Goal: Find specific page/section: Find specific page/section

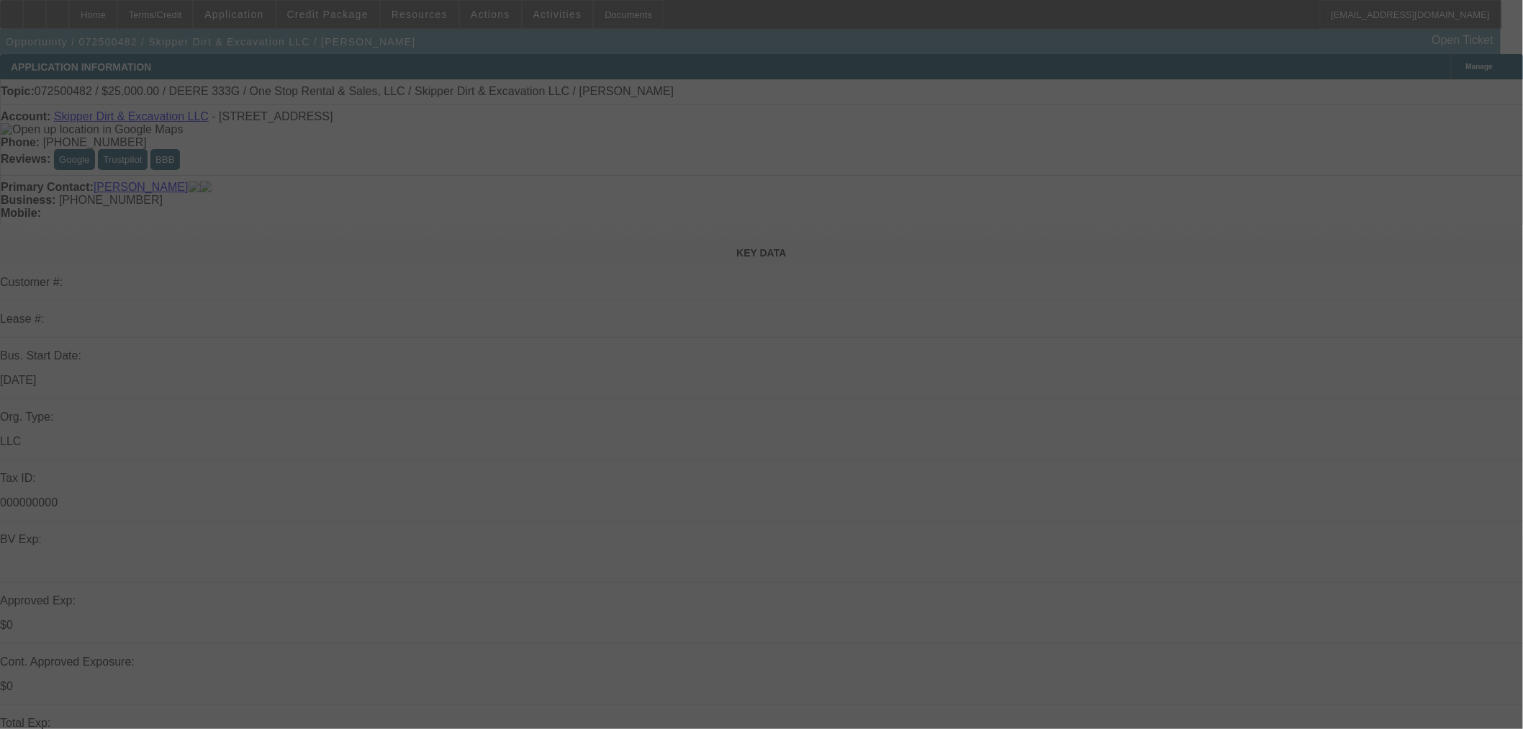
select select "0"
select select "2"
select select "0"
select select "6"
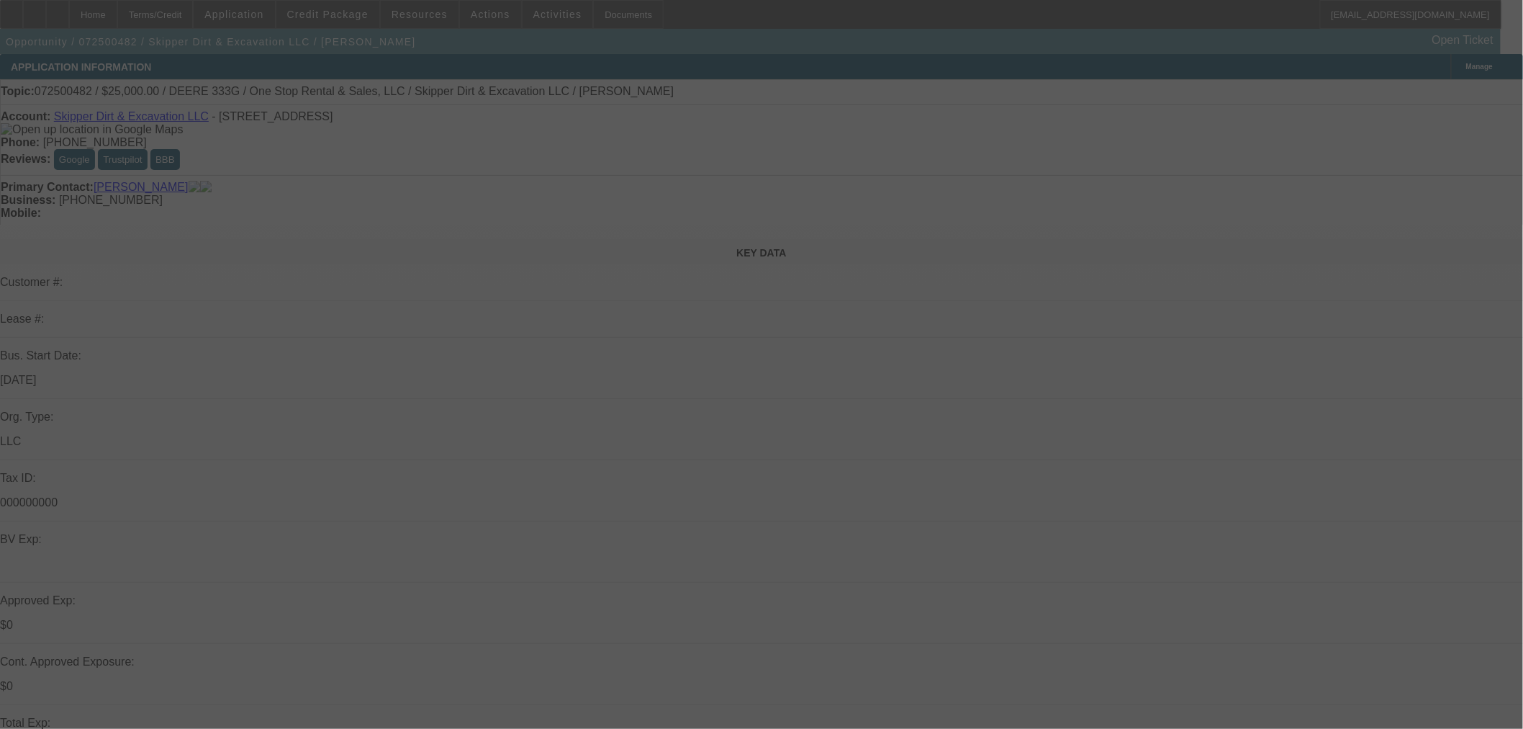
select select "0"
select select "2"
select select "0"
select select "6"
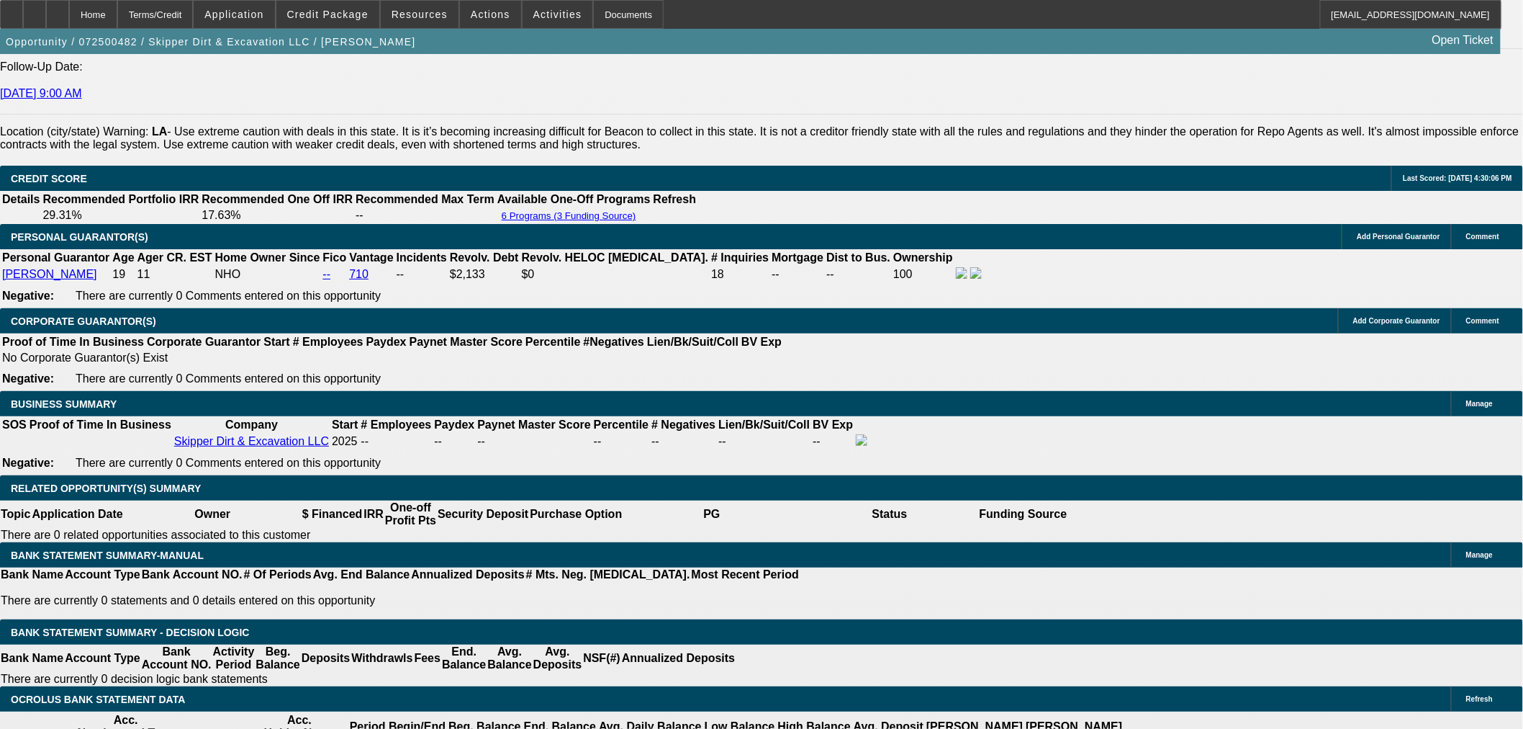
scroll to position [1999, 0]
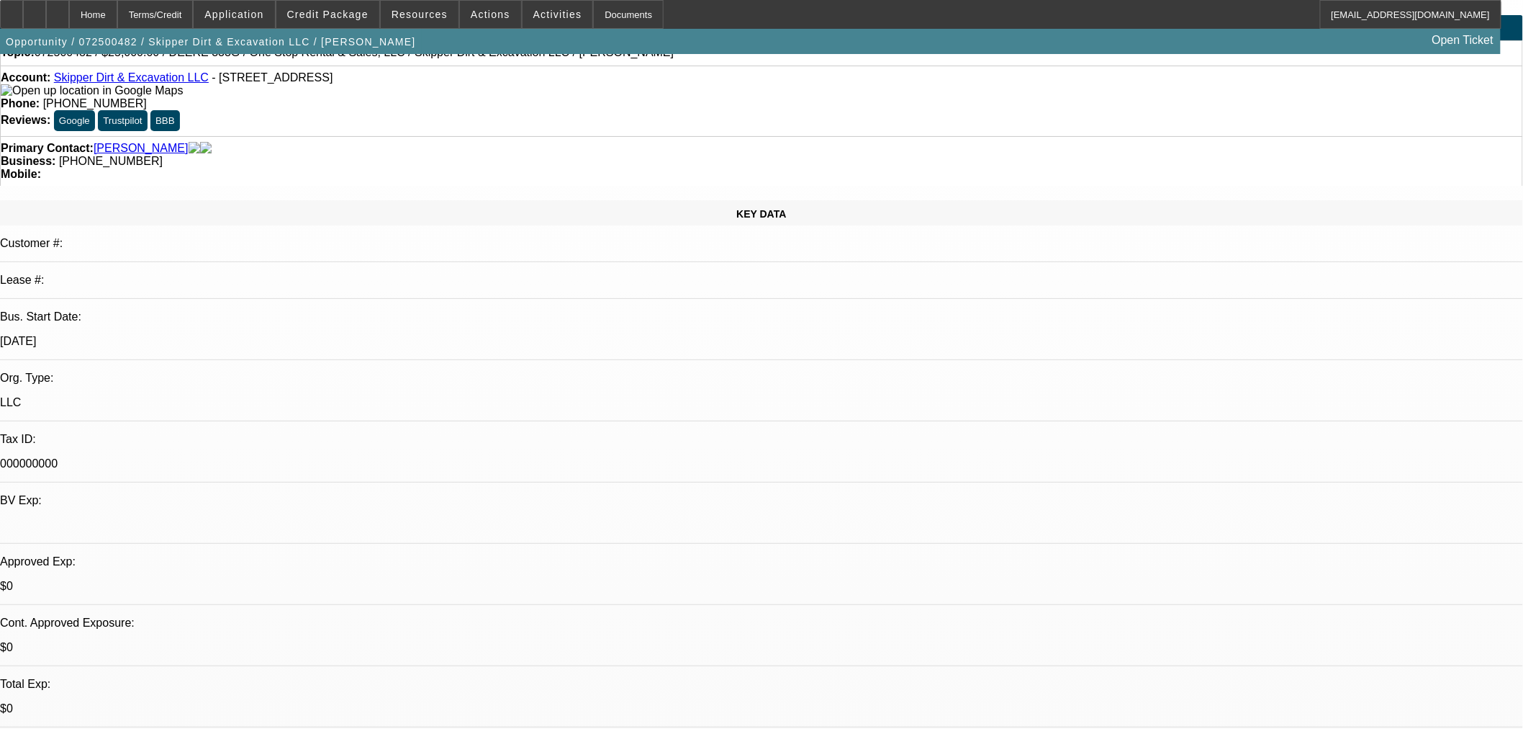
scroll to position [0, 0]
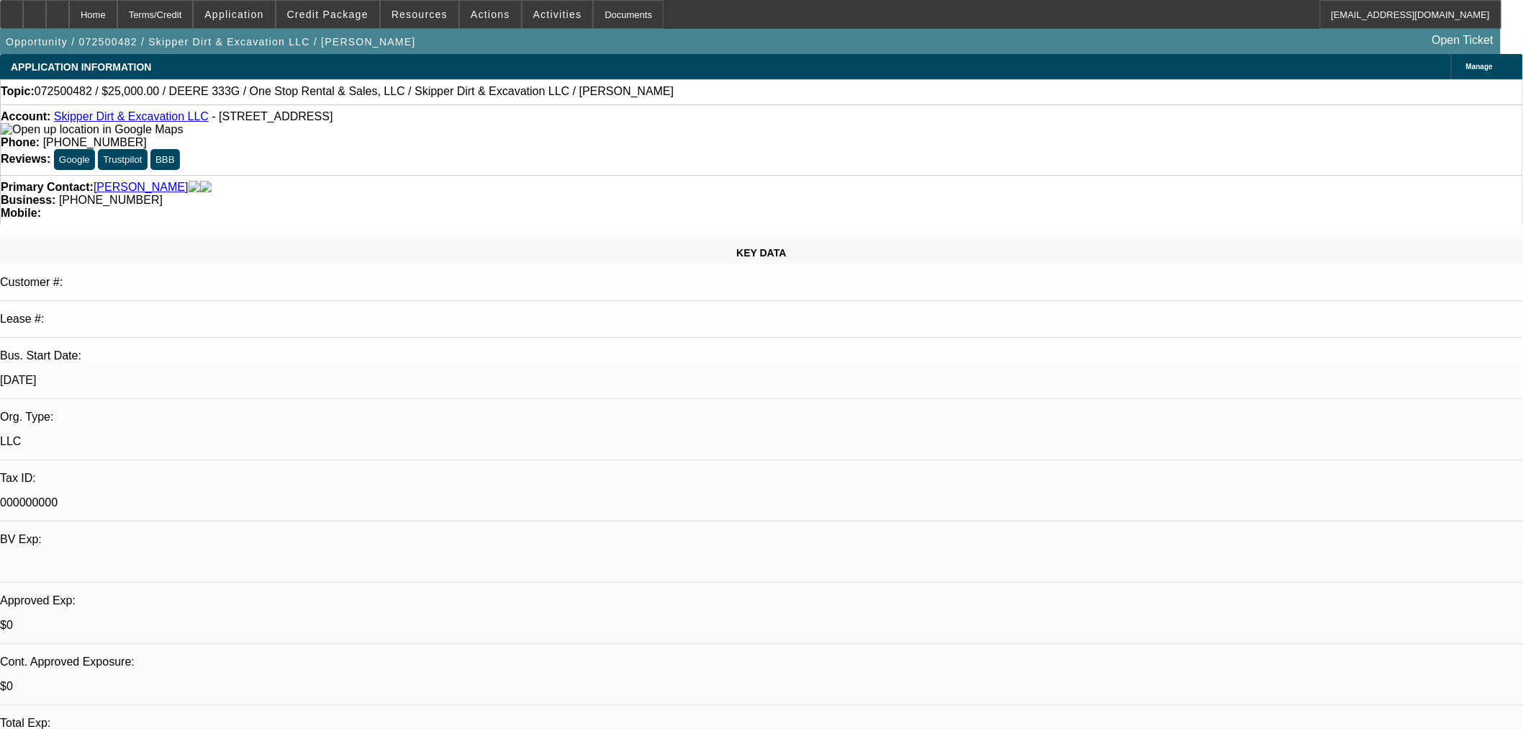
drag, startPoint x: 565, startPoint y: 91, endPoint x: 359, endPoint y: 97, distance: 206.7
click at [359, 97] on div "Topic: 072500482 / $25,000.00 / DEERE 333G / One Stop Rental & Sales, LLC / Ski…" at bounding box center [762, 91] width 1522 height 13
copy span "Skipper Dirt & Excavation LLC / Skipper, Joshua"
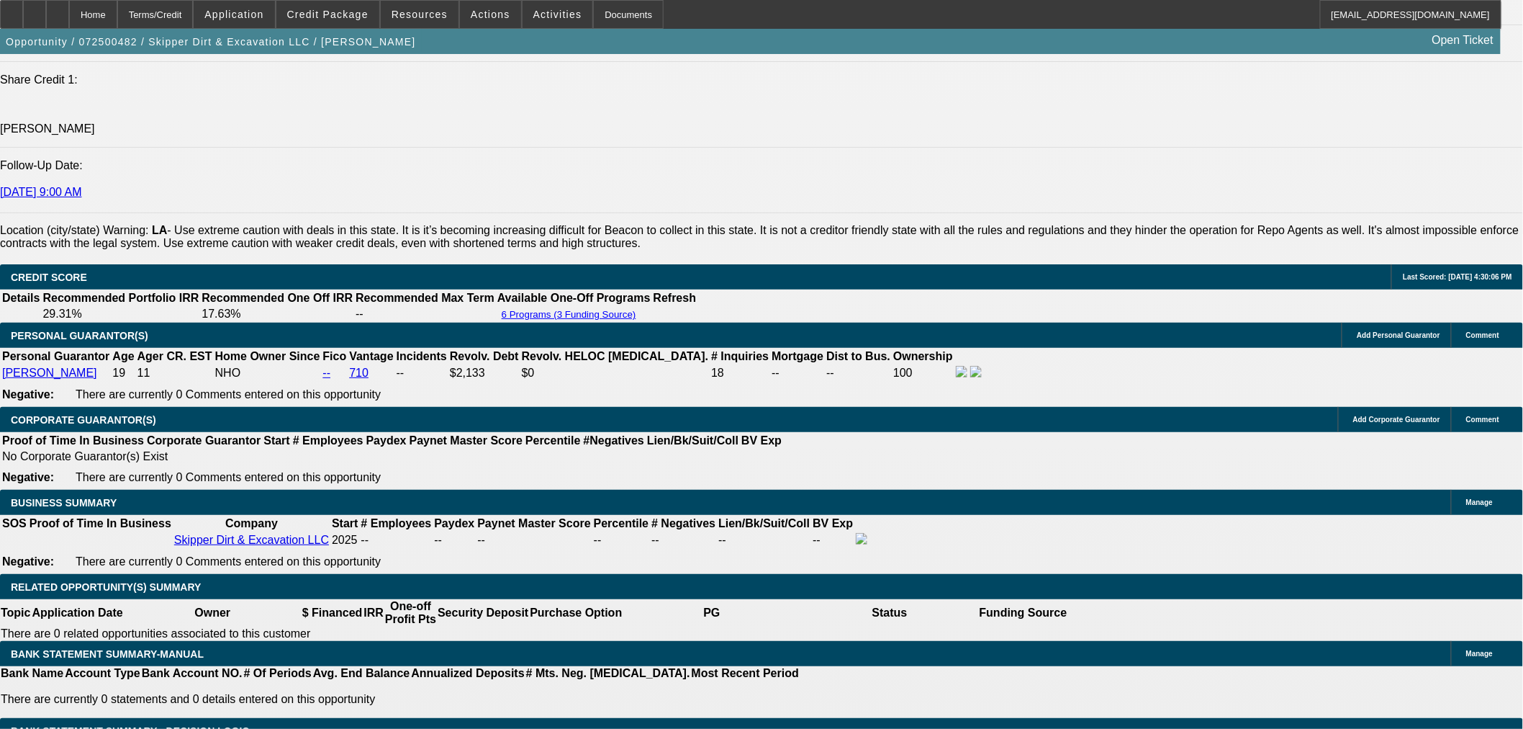
scroll to position [2133, 0]
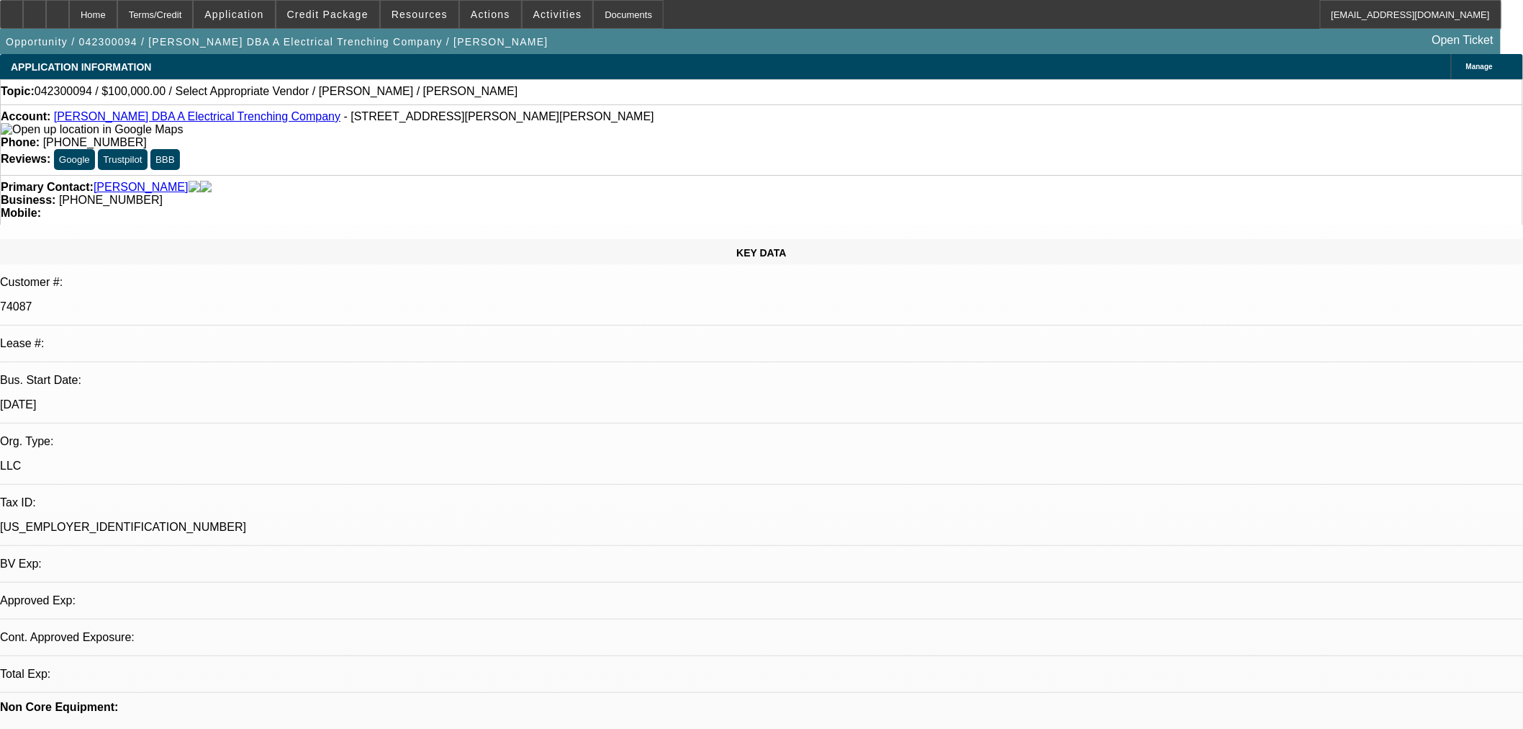
select select "0"
select select "2"
select select "0.1"
select select "4"
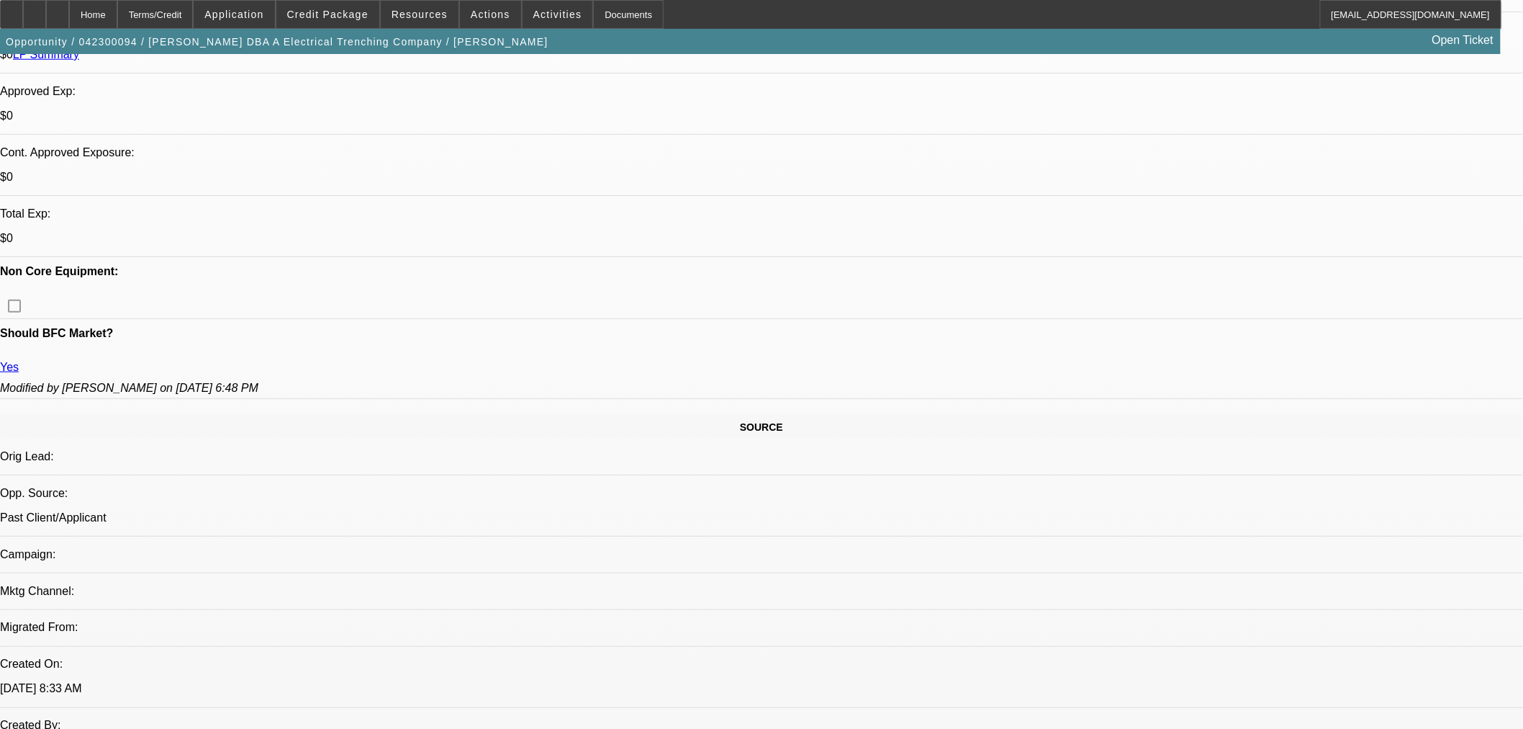
scroll to position [666, 0]
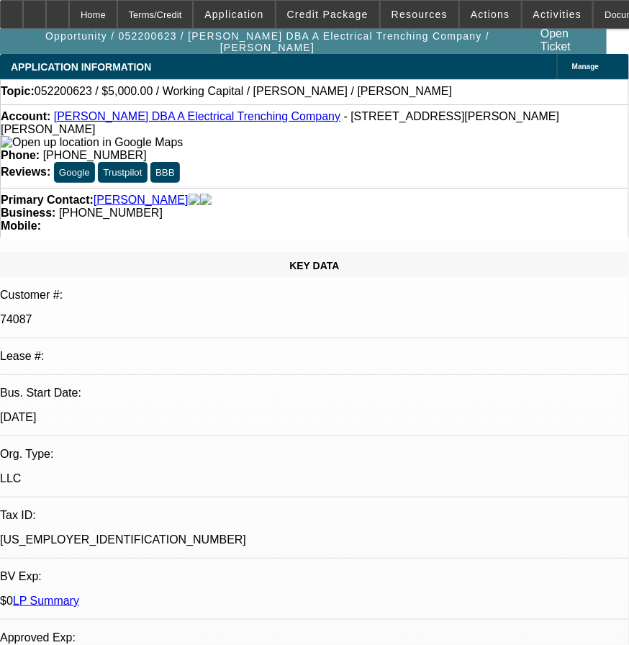
select select "0"
select select "2"
select select "0.1"
select select "4"
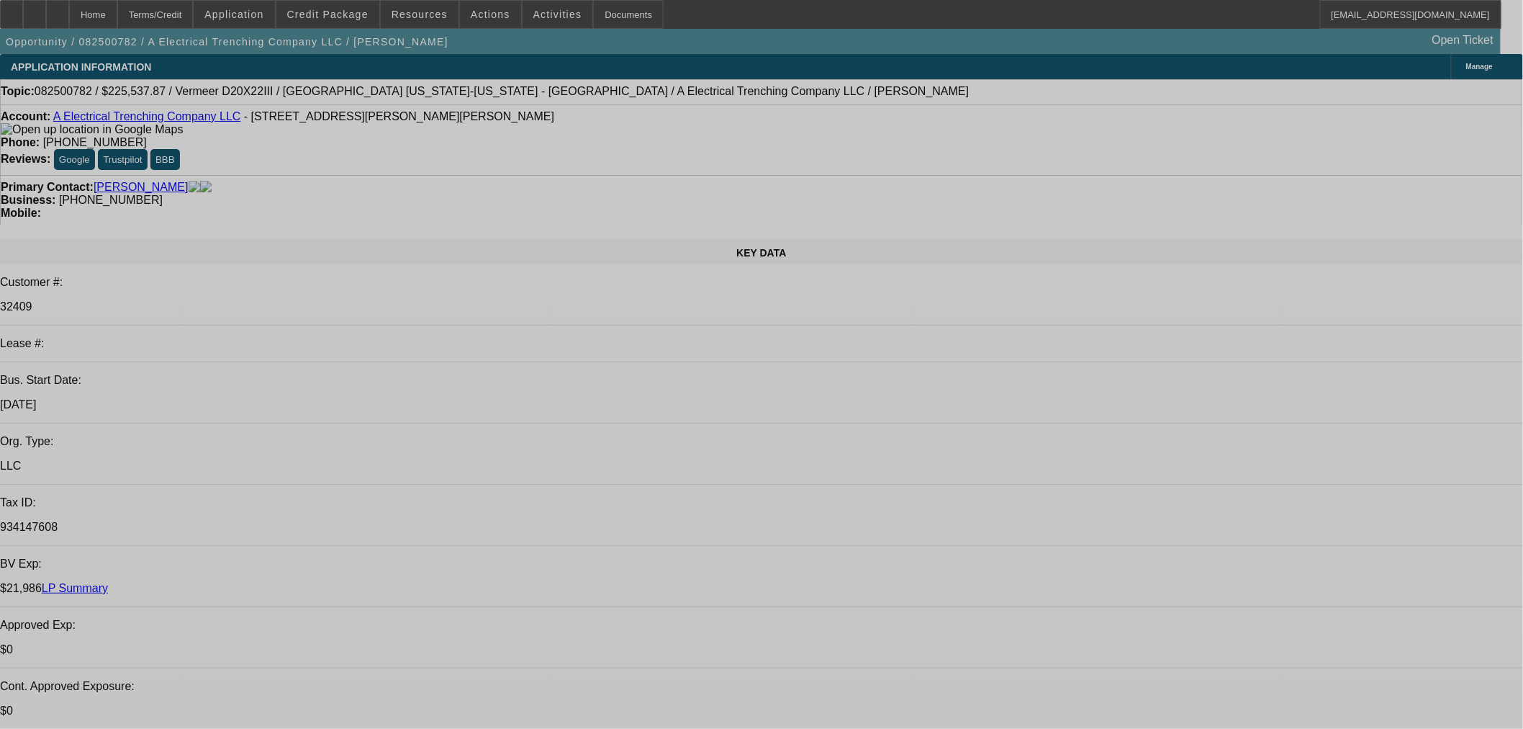
select select "0"
select select "2"
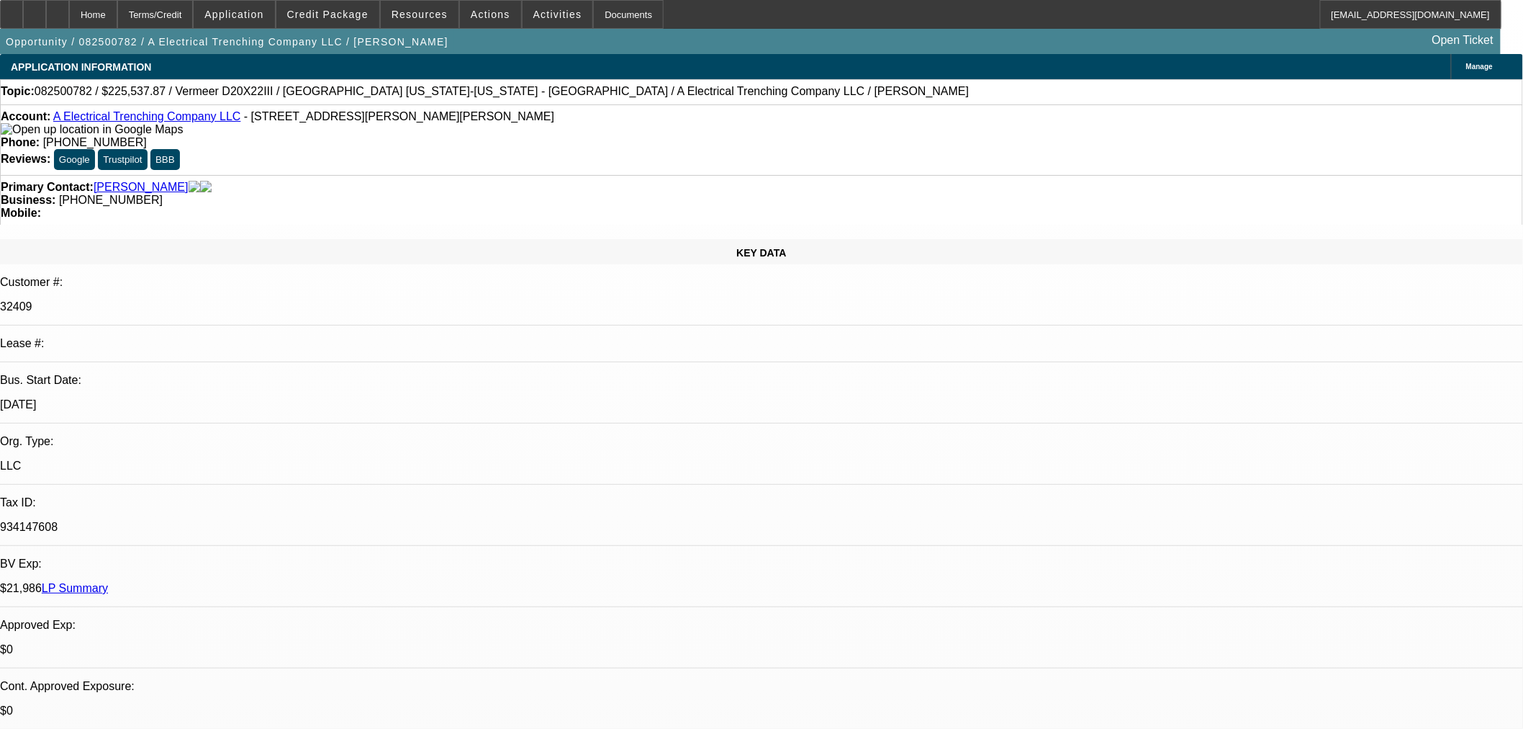
select select "2"
select select "0"
select select "6"
click at [342, 13] on span "Credit Package" at bounding box center [327, 15] width 81 height 12
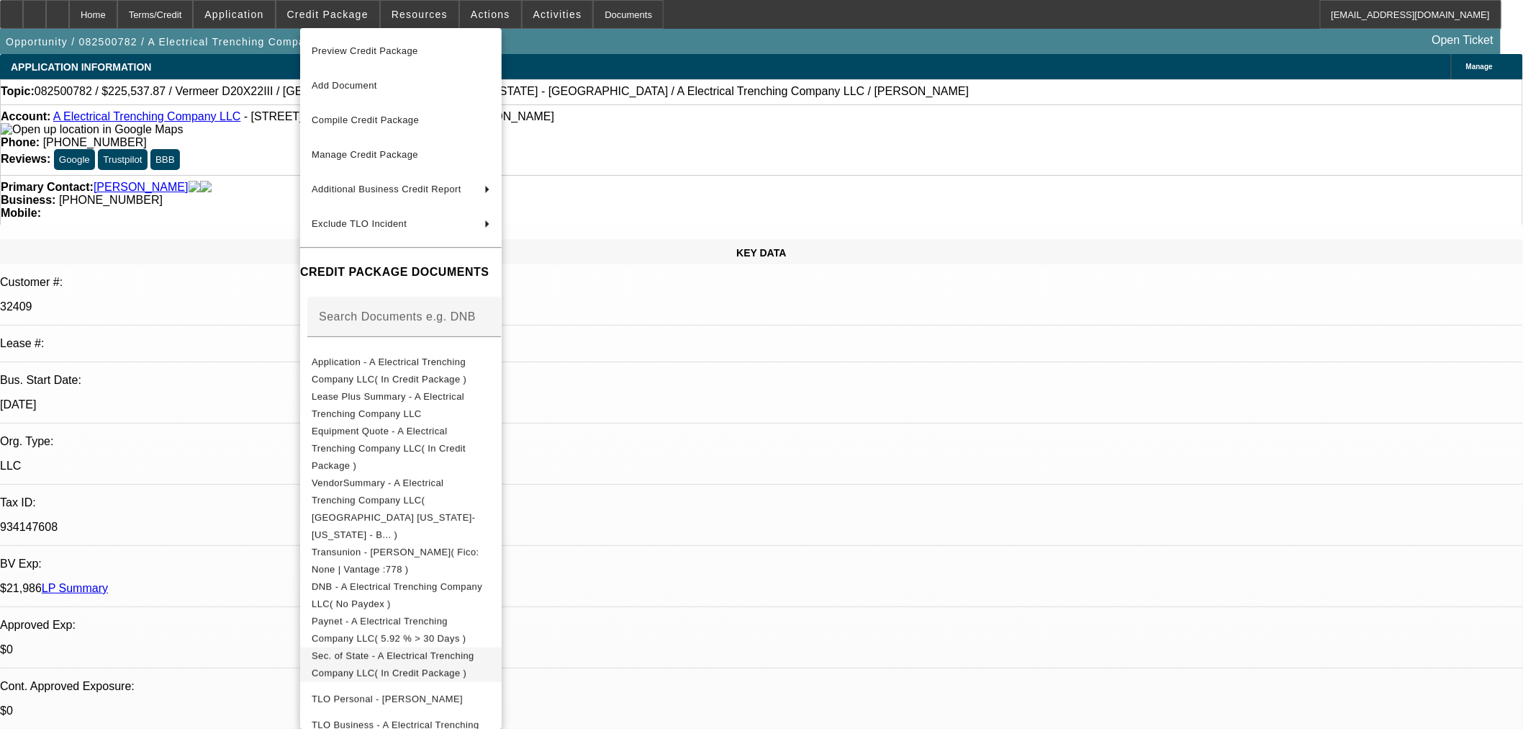
click at [382, 647] on span "Sec. of State - A Electrical Trenching Company LLC( In Credit Package )" at bounding box center [401, 664] width 179 height 35
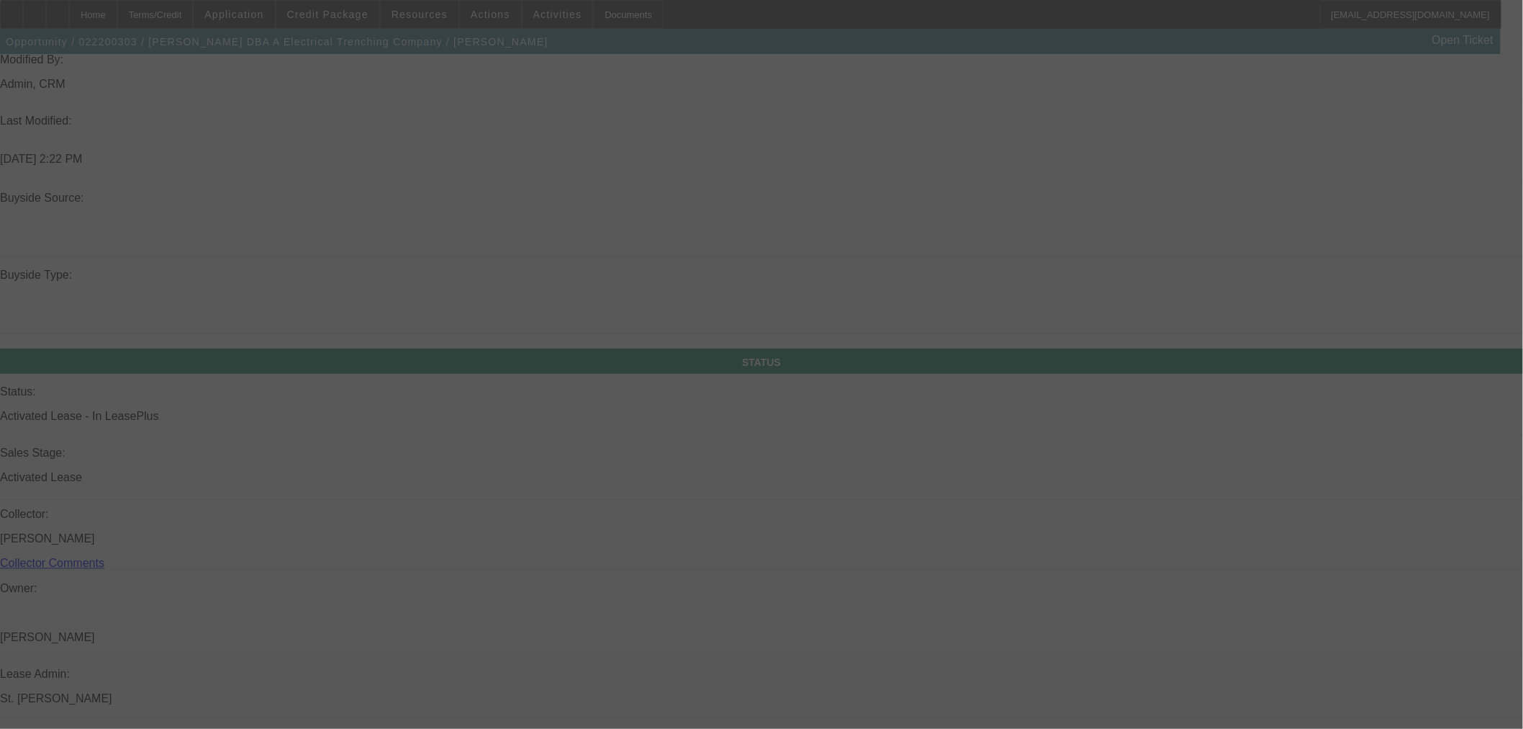
scroll to position [1552, 0]
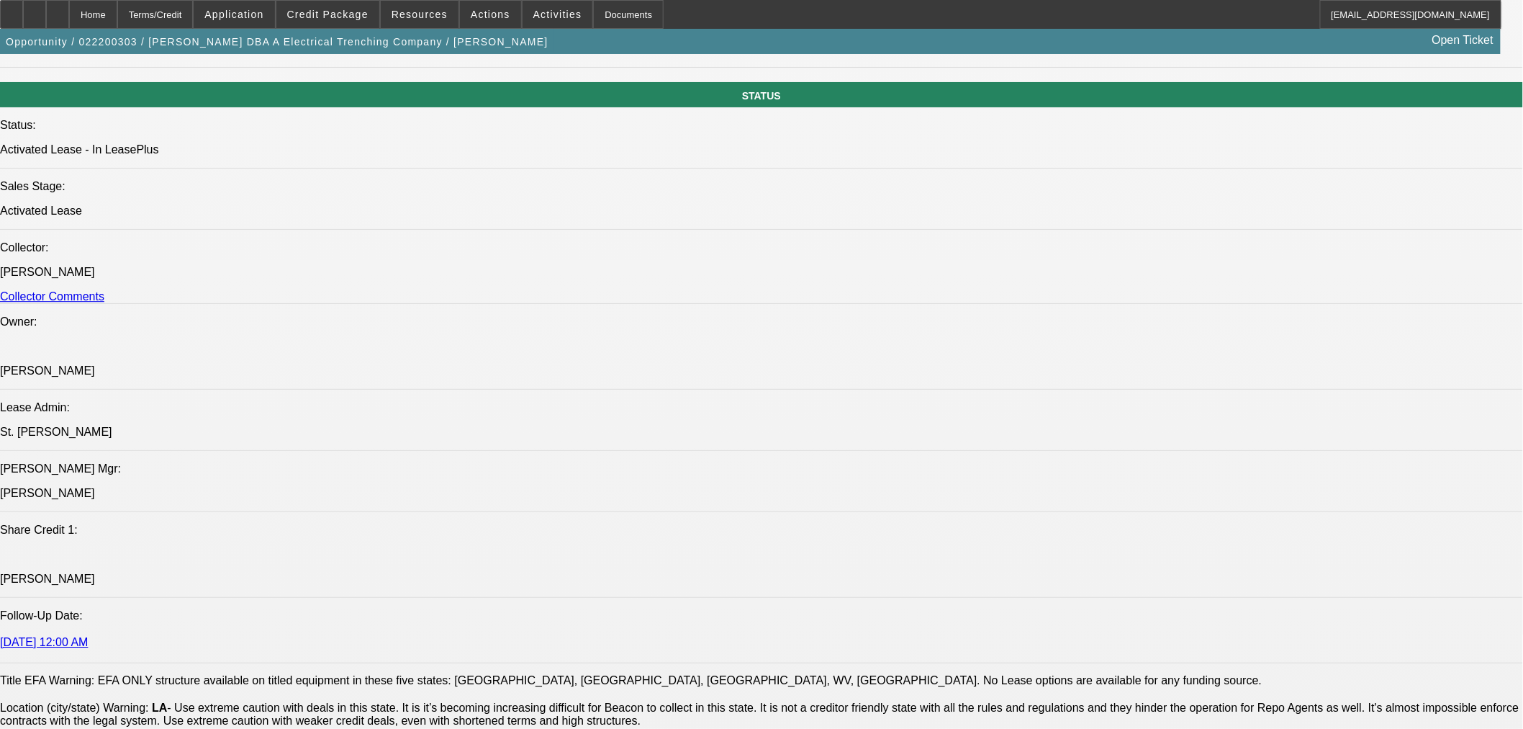
select select "0"
select select "3"
select select "0"
select select "6"
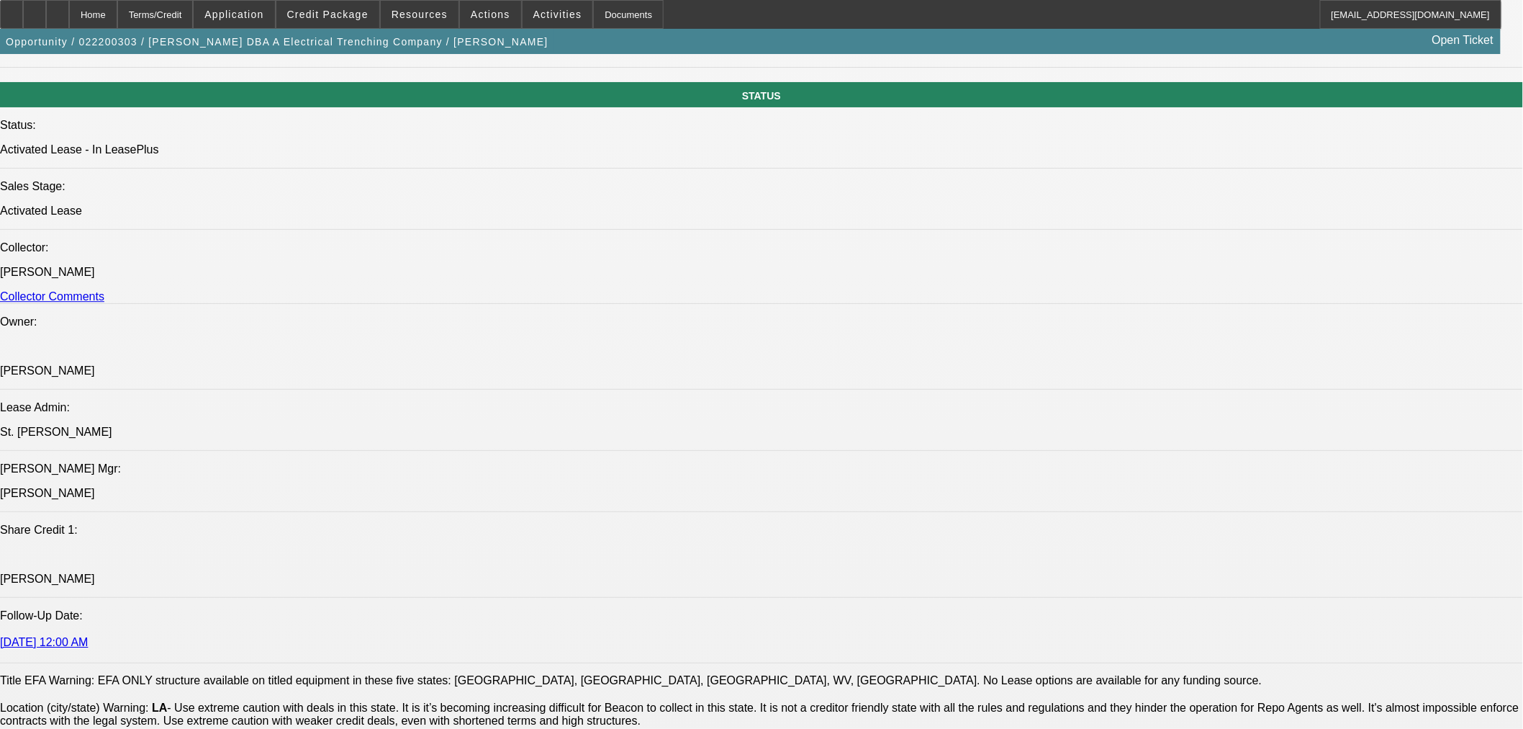
select select "0"
select select "3"
select select "0"
select select "6"
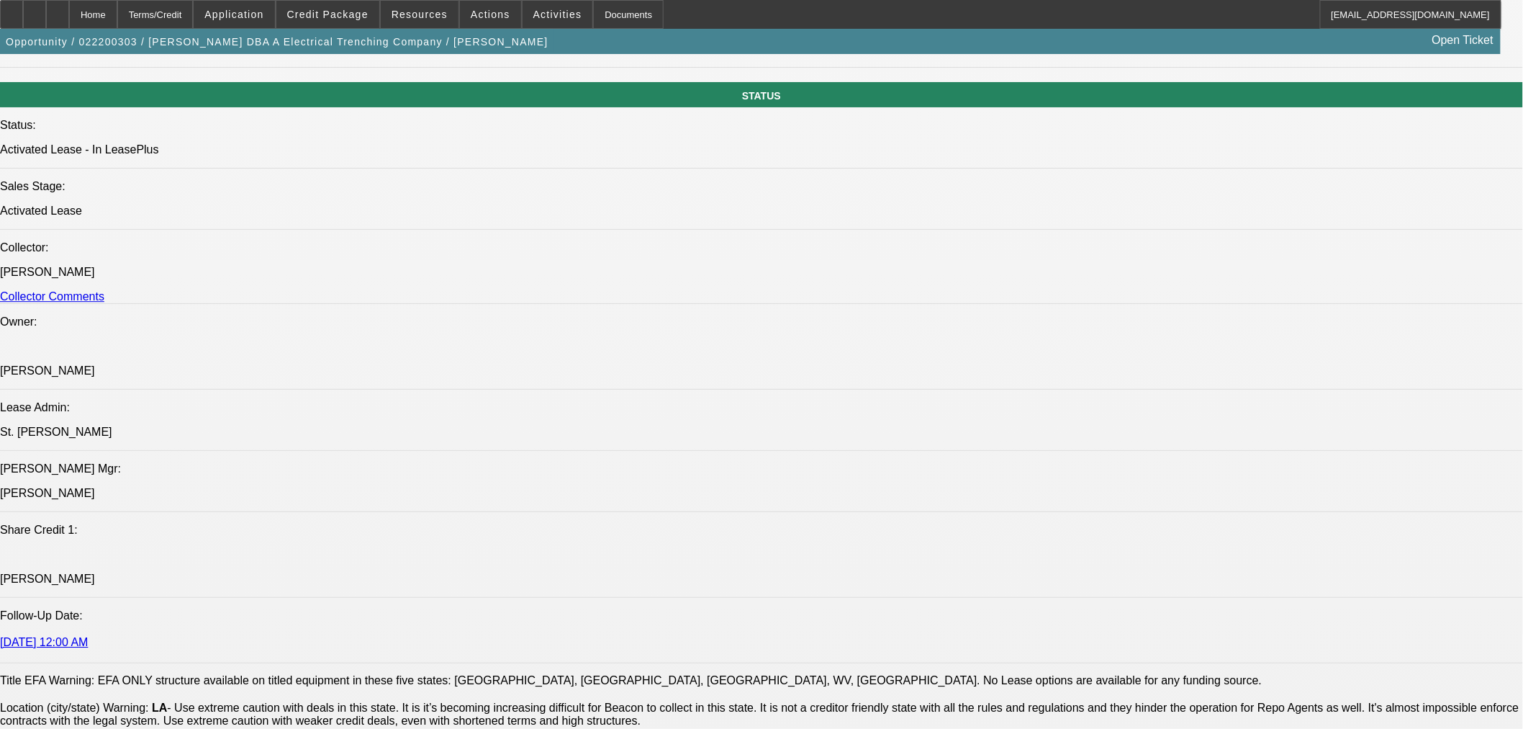
select select "0"
select select "3"
select select "0"
select select "6"
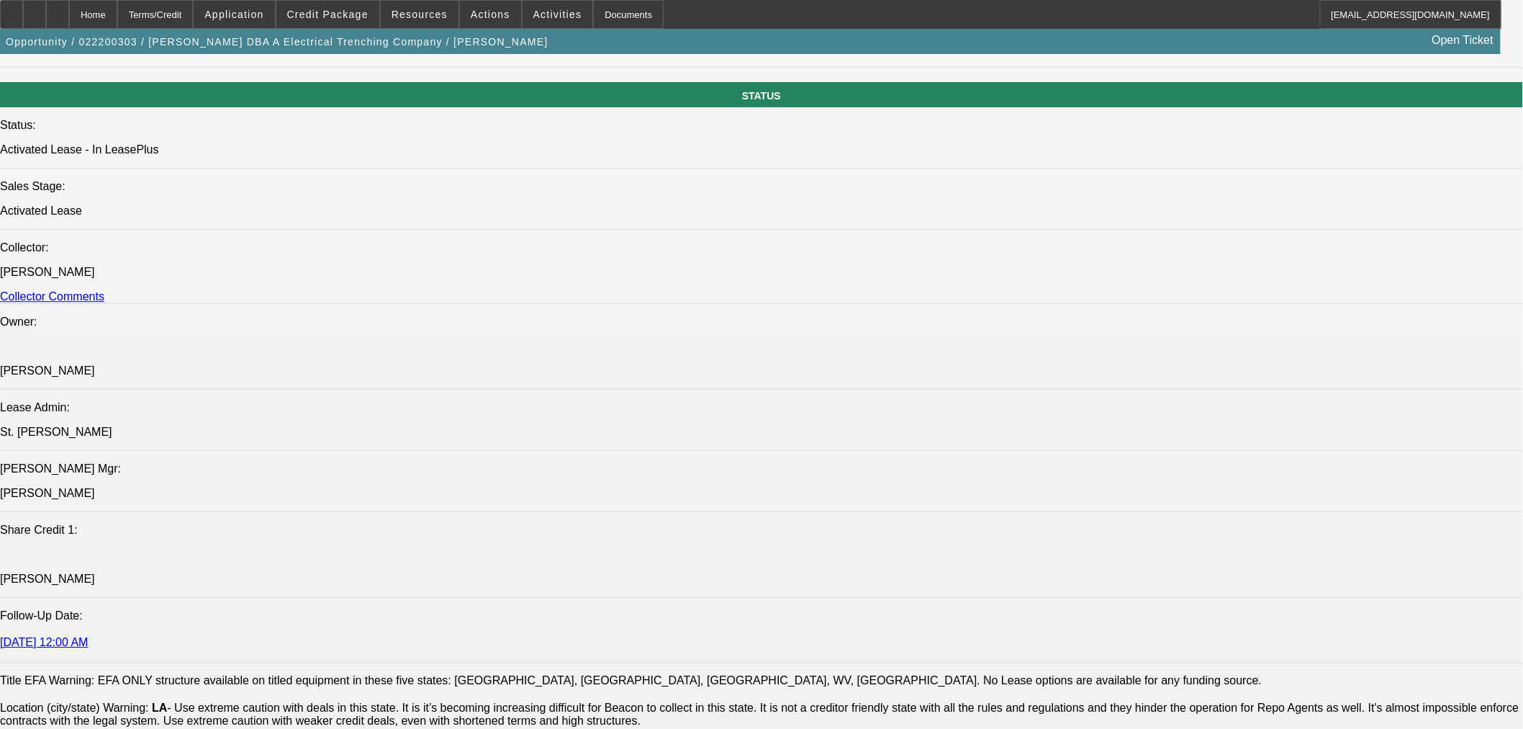
select select "0"
select select "3"
select select "0"
select select "6"
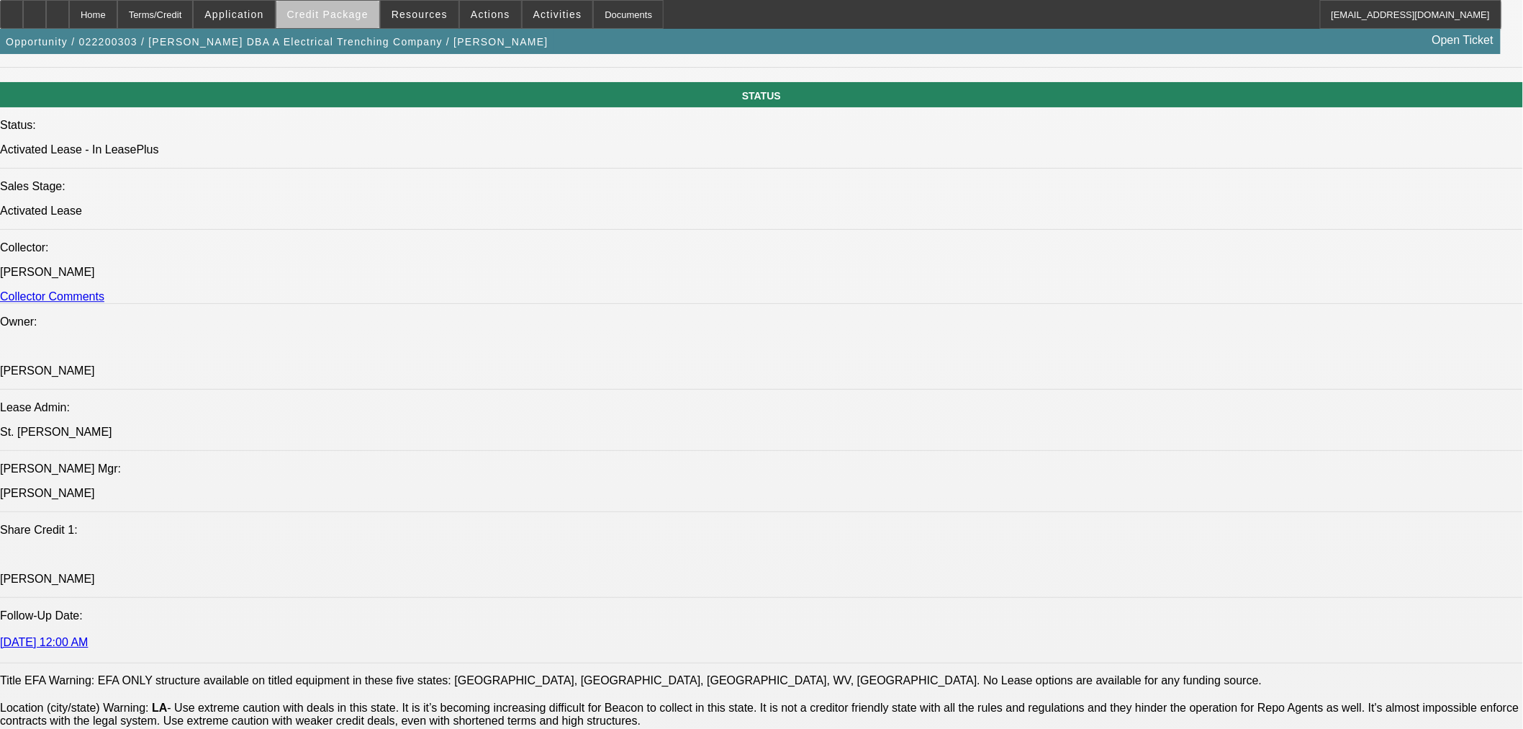
click at [368, 17] on span "Credit Package" at bounding box center [327, 15] width 81 height 12
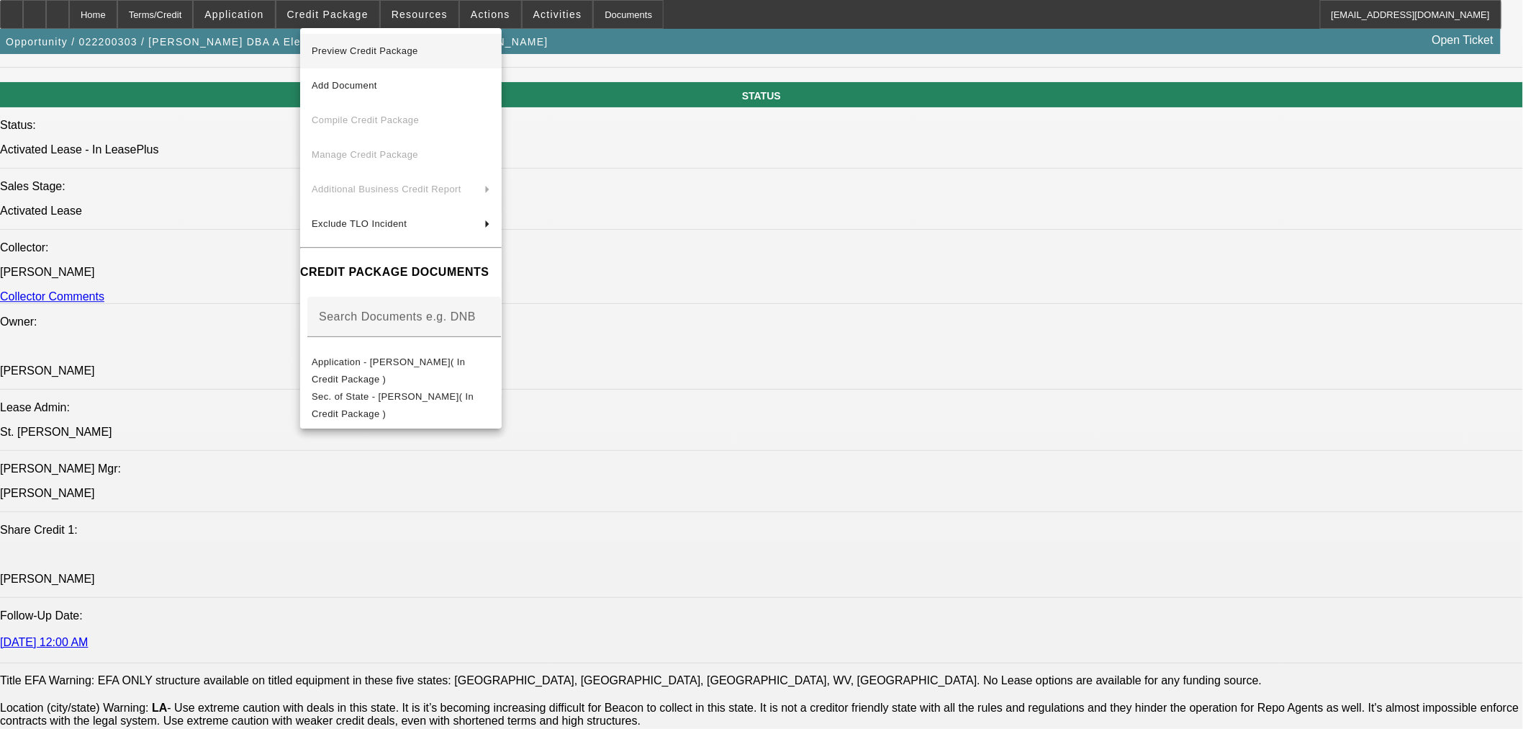
click at [375, 50] on span "Preview Credit Package" at bounding box center [365, 50] width 107 height 11
